Goal: Information Seeking & Learning: Learn about a topic

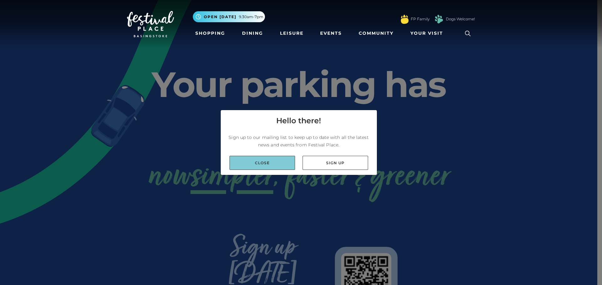
click at [271, 167] on link "Close" at bounding box center [261, 163] width 65 height 14
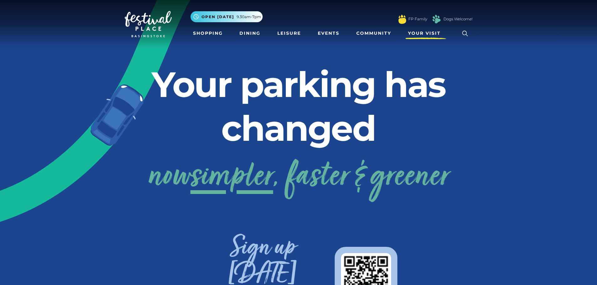
click at [423, 31] on span "Your Visit" at bounding box center [424, 33] width 33 height 7
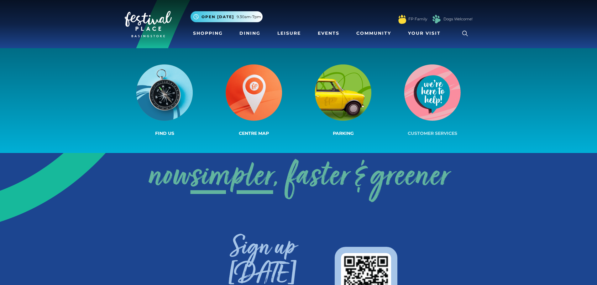
click at [441, 100] on img at bounding box center [432, 93] width 56 height 56
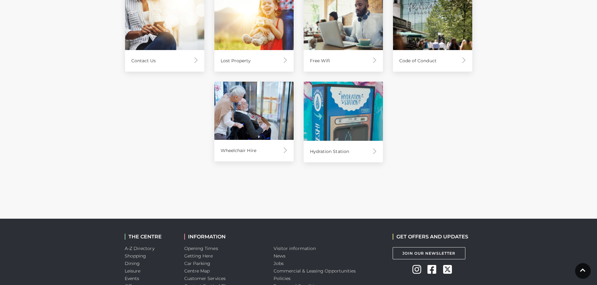
scroll to position [500, 0]
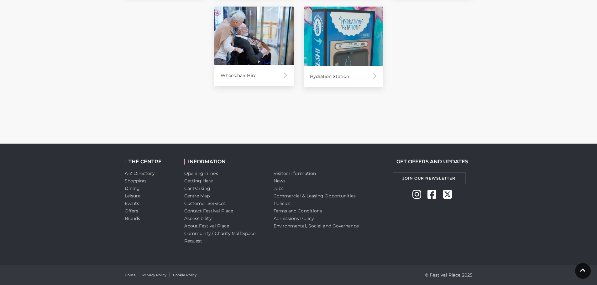
click at [200, 170] on li "Opening Times" at bounding box center [224, 174] width 80 height 8
click at [200, 172] on link "Opening Times" at bounding box center [201, 174] width 34 height 6
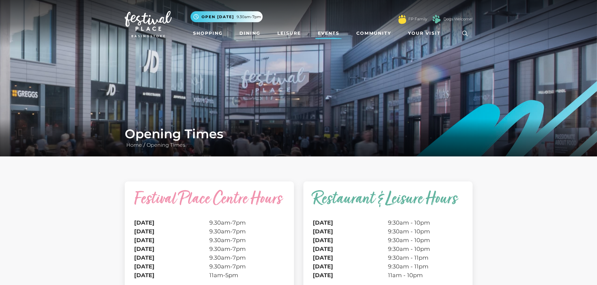
click at [328, 33] on link "Events" at bounding box center [328, 34] width 27 height 12
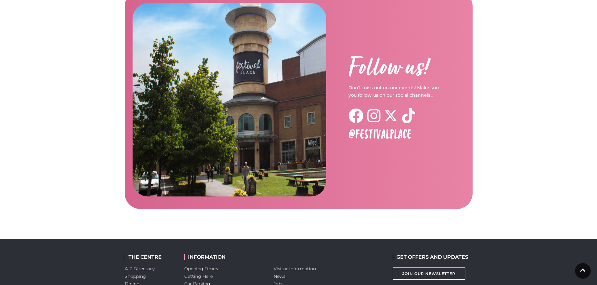
scroll to position [1003, 0]
